Goal: Navigation & Orientation: Find specific page/section

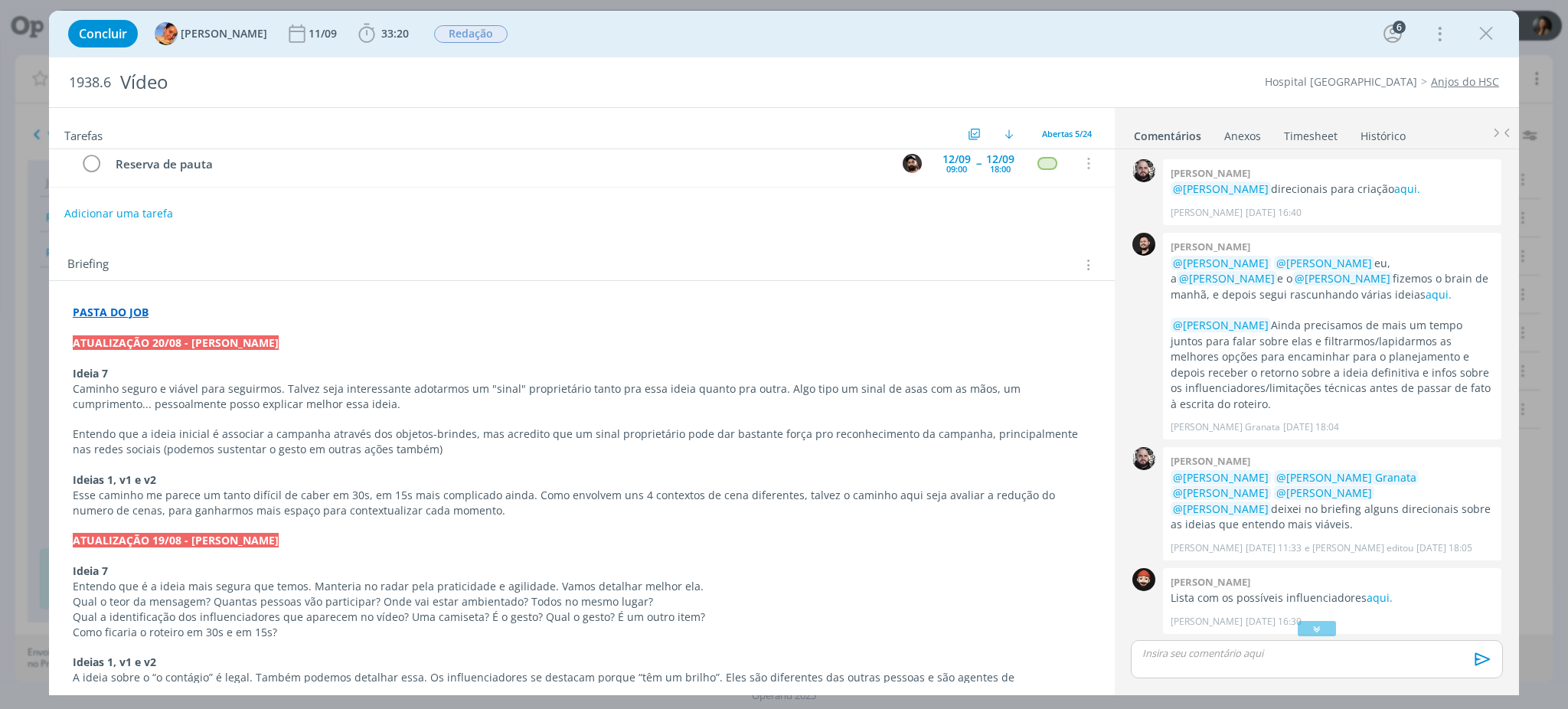
scroll to position [203, 0]
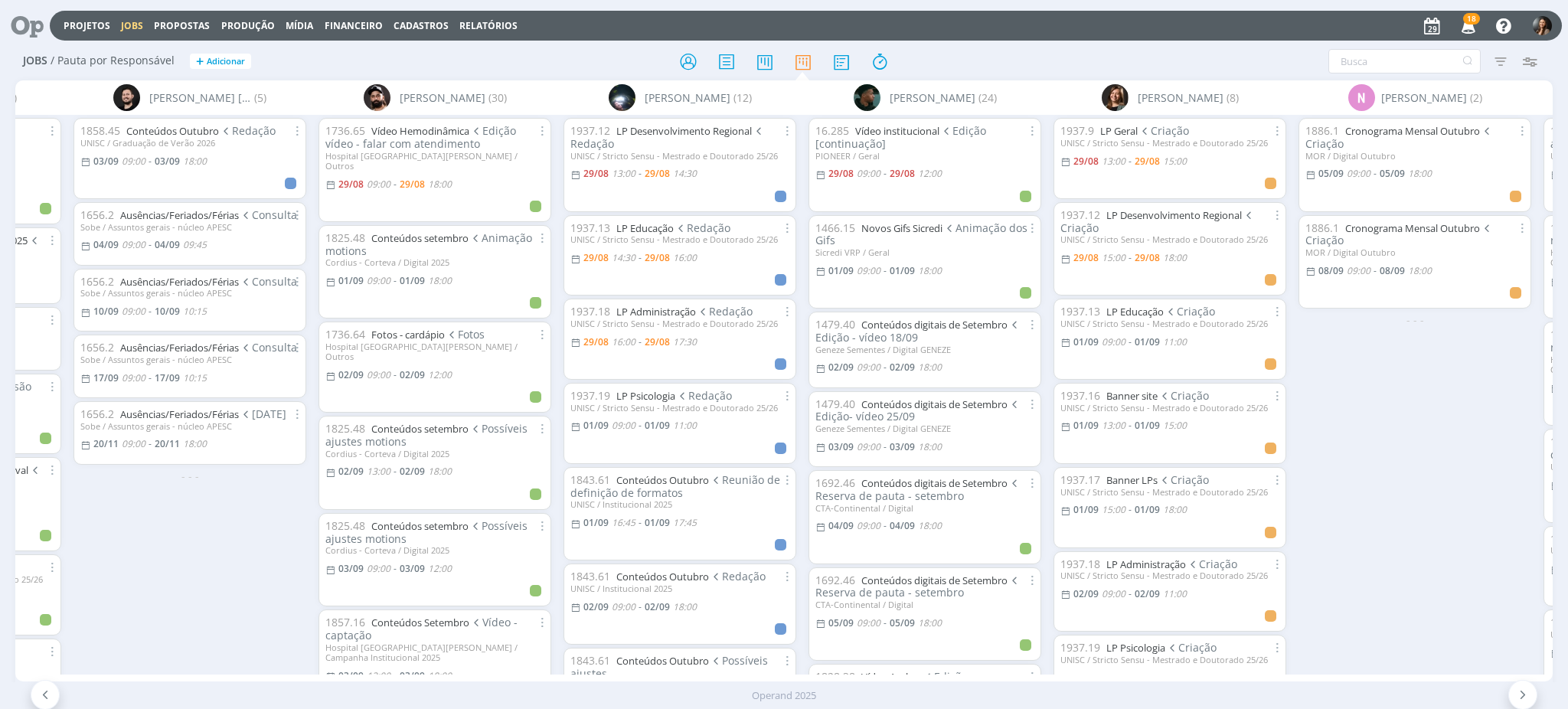
scroll to position [0, 203]
